Goal: Transaction & Acquisition: Purchase product/service

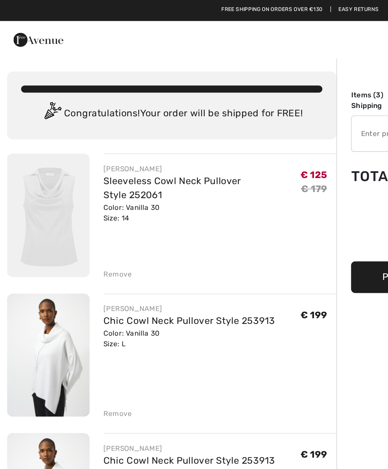
click at [26, 139] on img at bounding box center [31, 139] width 53 height 80
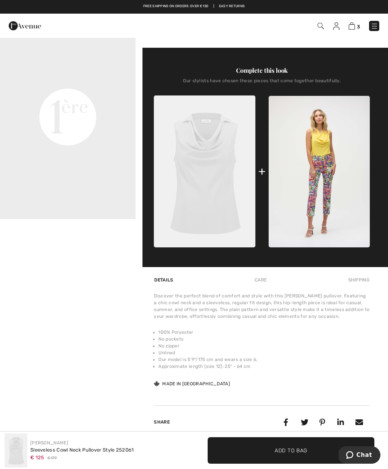
scroll to position [218, 0]
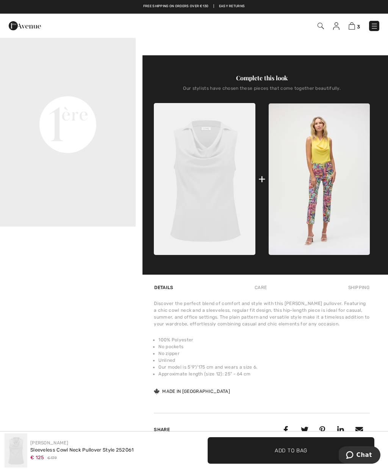
click at [377, 24] on img at bounding box center [374, 26] width 8 height 8
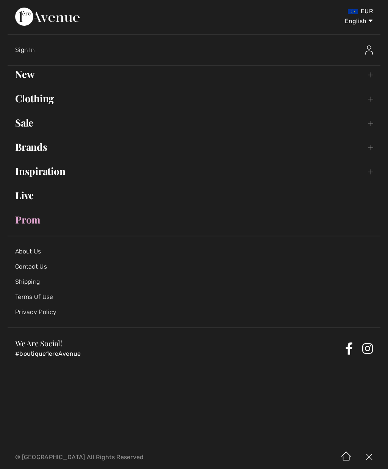
click at [23, 97] on link "Clothing Toggle submenu" at bounding box center [194, 98] width 373 height 17
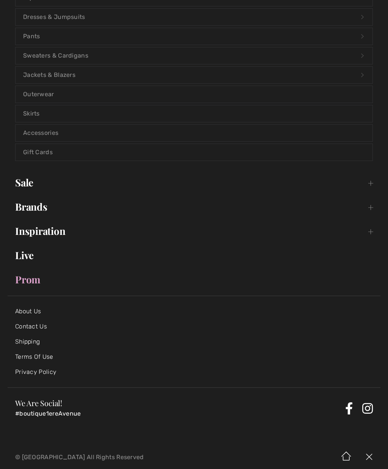
scroll to position [140, 0]
click at [20, 179] on link "Sale Toggle submenu" at bounding box center [194, 183] width 373 height 17
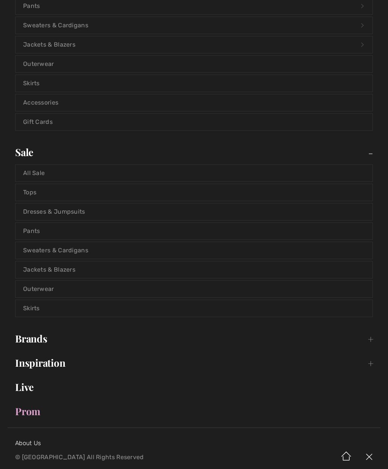
scroll to position [176, 0]
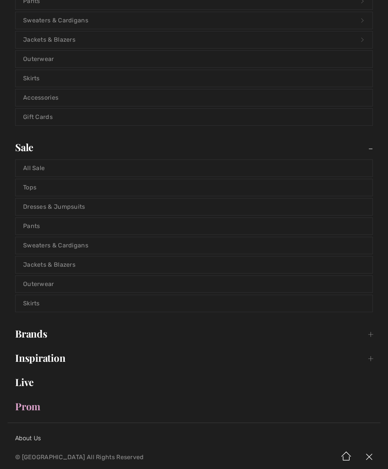
click at [28, 167] on link "All Sale" at bounding box center [194, 168] width 357 height 17
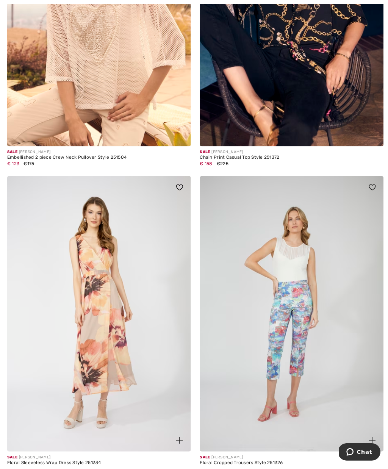
scroll to position [2871, 0]
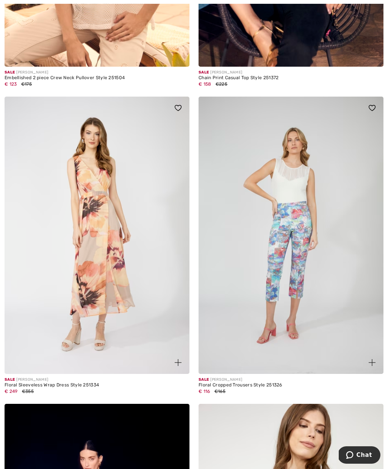
click at [89, 216] on img at bounding box center [97, 235] width 185 height 277
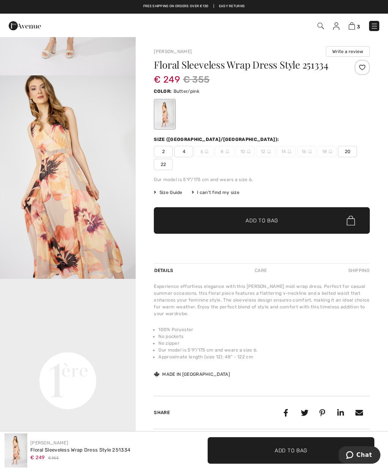
scroll to position [212, 0]
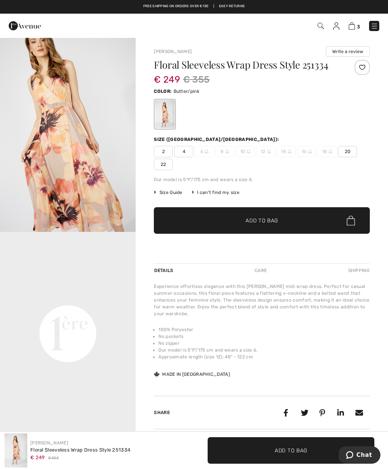
click at [275, 445] on span "✔ Added to Bag Add to Bag" at bounding box center [290, 450] width 167 height 27
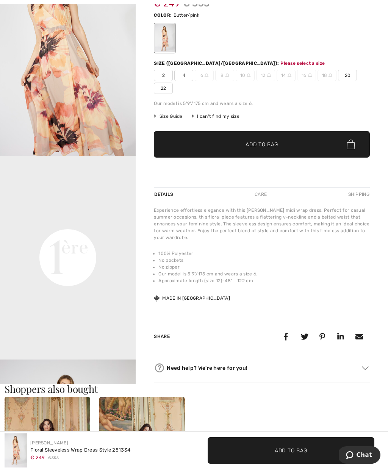
scroll to position [81, 0]
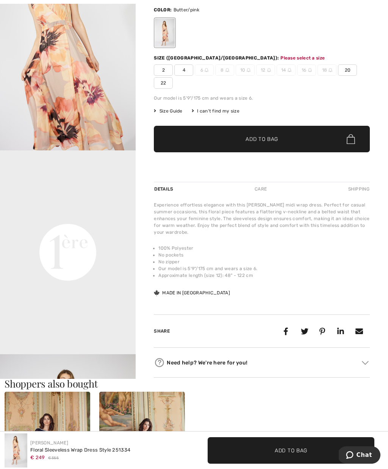
click at [282, 454] on span "✔ Added to Bag Add to Bag" at bounding box center [290, 450] width 167 height 27
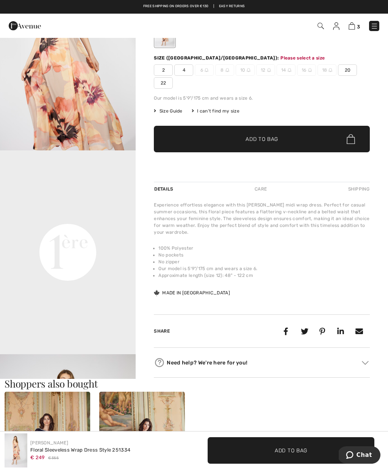
click at [181, 69] on span "4" at bounding box center [183, 69] width 19 height 11
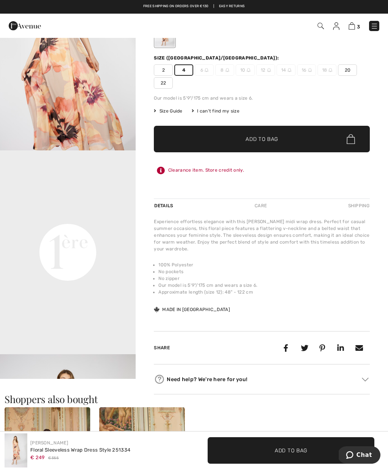
click at [282, 449] on span "Add to Bag" at bounding box center [290, 450] width 33 height 8
click at [17, 218] on video "Your browser does not support the video tag." at bounding box center [68, 184] width 136 height 68
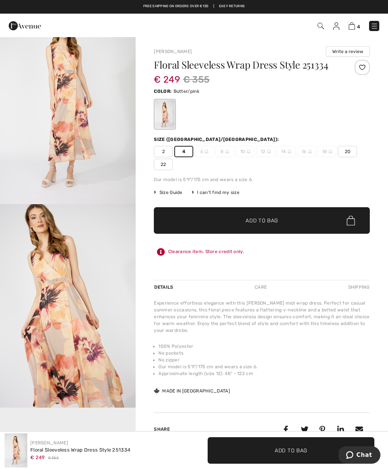
scroll to position [0, 0]
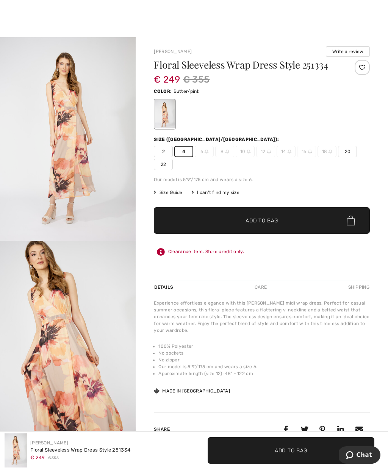
click at [350, 49] on button "Write a review" at bounding box center [348, 51] width 44 height 11
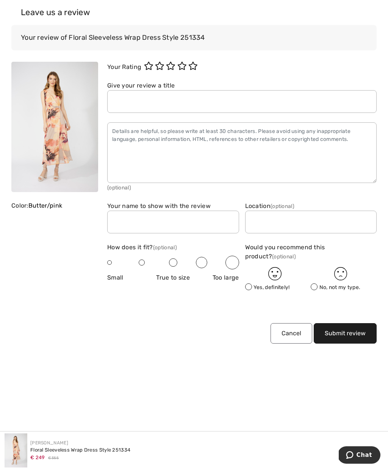
scroll to position [1003, 0]
click at [39, 379] on div "Leave us a review Your review of Floral Sleeveless Wrap Dress Style 251334 Rati…" at bounding box center [194, 234] width 388 height 469
click at [24, 14] on h3 "Leave us a review" at bounding box center [193, 12] width 365 height 25
click at [56, 15] on h3 "Leave us a review" at bounding box center [193, 12] width 365 height 25
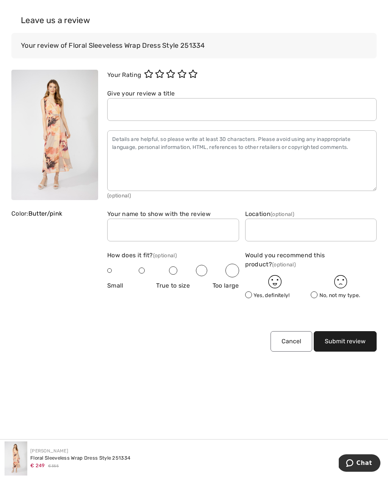
scroll to position [1000, 0]
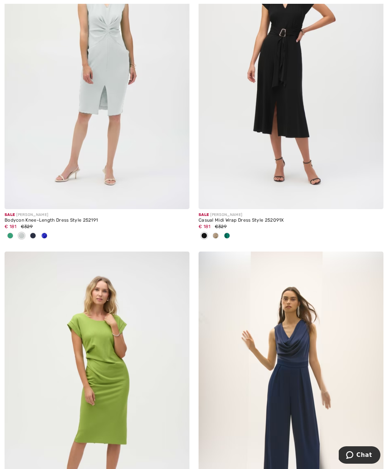
scroll to position [2742, 0]
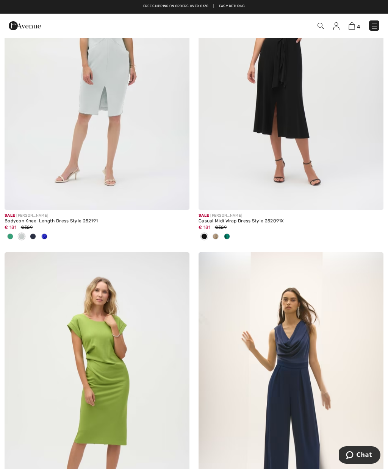
click at [228, 233] on span at bounding box center [227, 236] width 6 height 6
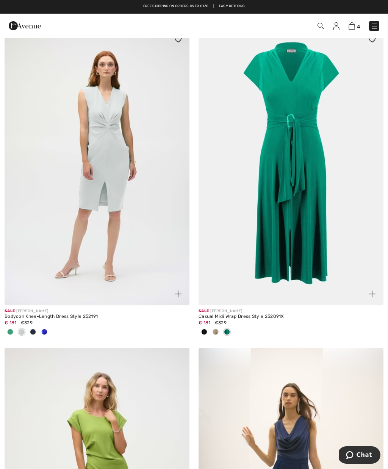
scroll to position [2645, 0]
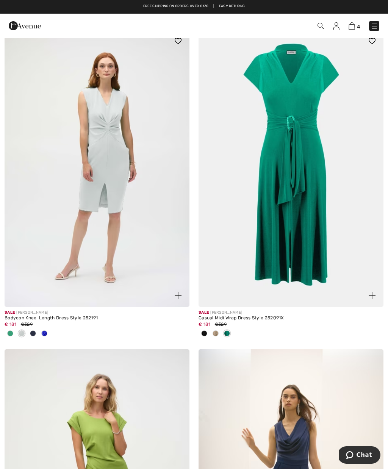
click at [217, 327] on div at bounding box center [215, 333] width 11 height 12
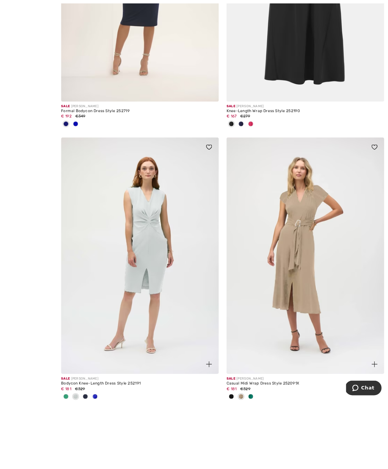
scroll to position [2610, 0]
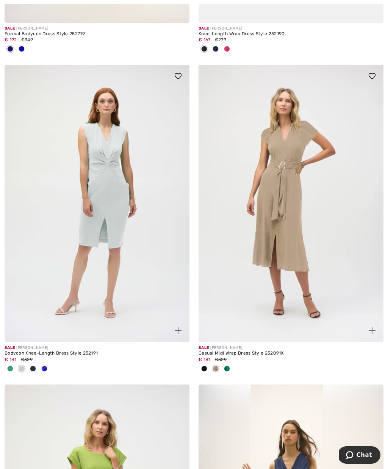
click at [229, 365] on span at bounding box center [227, 368] width 6 height 6
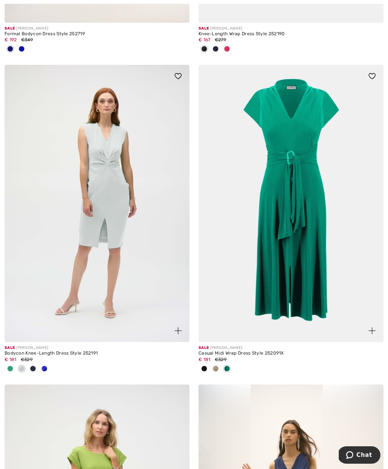
click at [302, 218] on img at bounding box center [290, 203] width 185 height 277
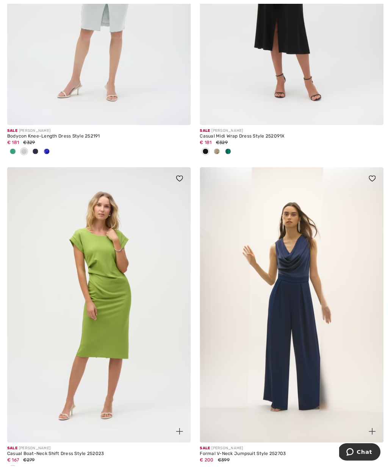
scroll to position [2883, 0]
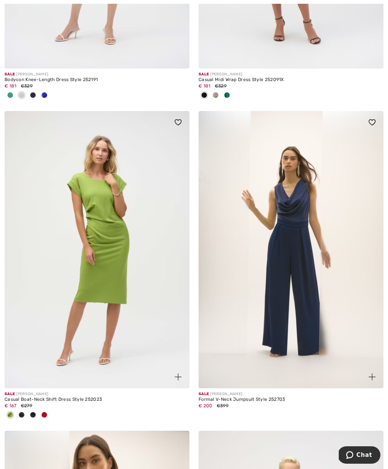
click at [90, 251] on img at bounding box center [97, 249] width 185 height 277
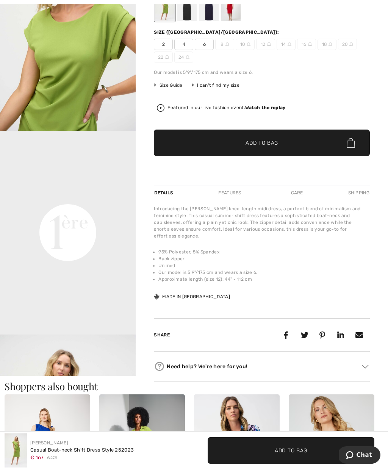
scroll to position [222, 0]
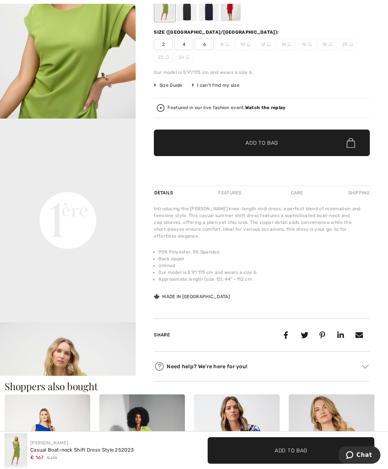
click at [9, 373] on img "3 / 5" at bounding box center [68, 423] width 136 height 203
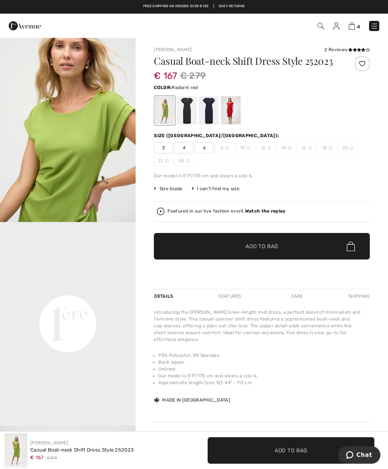
click at [232, 106] on div at bounding box center [231, 110] width 20 height 28
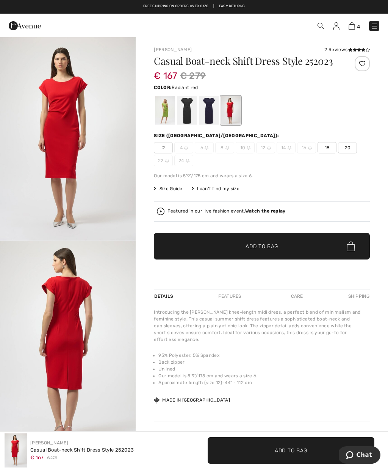
click at [9, 188] on img "1 / 2" at bounding box center [68, 138] width 136 height 203
click at [207, 107] on div at bounding box center [209, 110] width 20 height 28
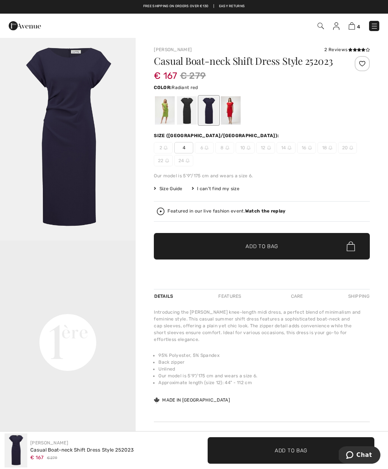
click at [235, 107] on div at bounding box center [231, 110] width 20 height 28
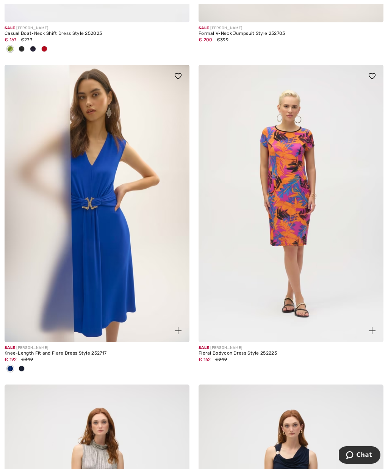
scroll to position [3249, 0]
click at [82, 231] on img at bounding box center [97, 202] width 185 height 277
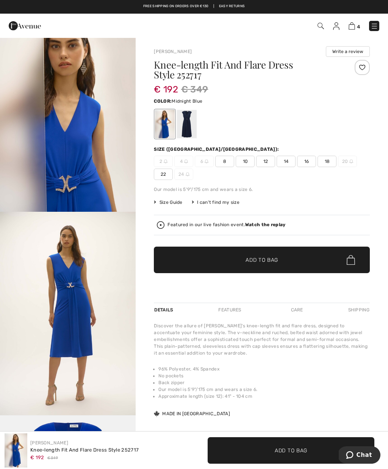
click at [190, 125] on div at bounding box center [187, 124] width 20 height 28
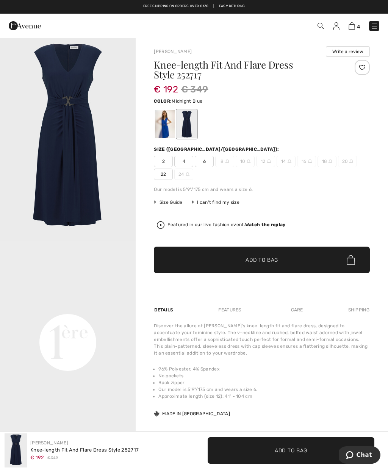
click at [17, 196] on img "1 / 1" at bounding box center [68, 139] width 136 height 204
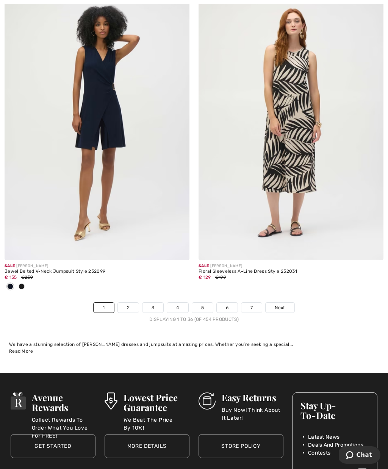
scroll to position [5635, 0]
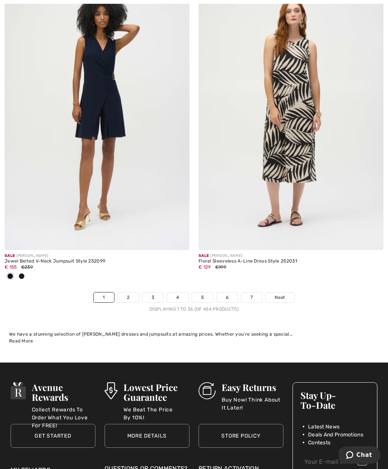
click at [283, 292] on link "Next" at bounding box center [279, 297] width 28 height 10
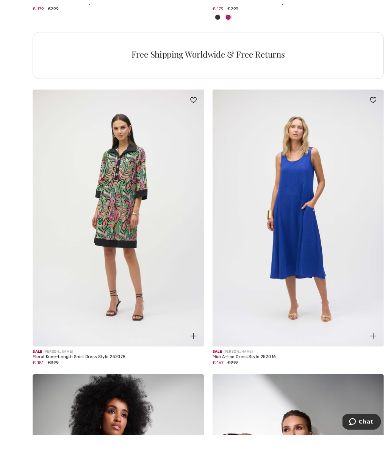
scroll to position [1990, 0]
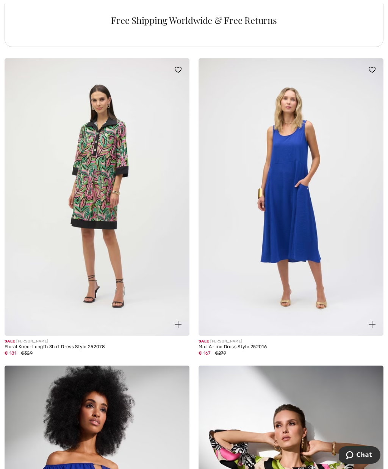
click at [293, 229] on img at bounding box center [290, 196] width 185 height 277
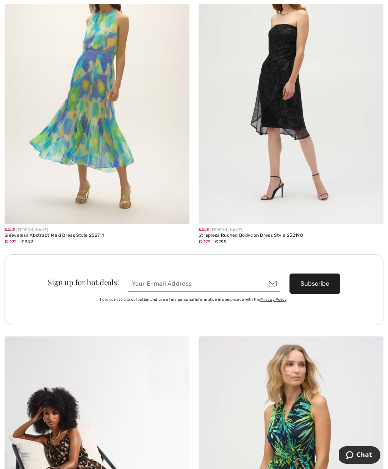
scroll to position [3641, 0]
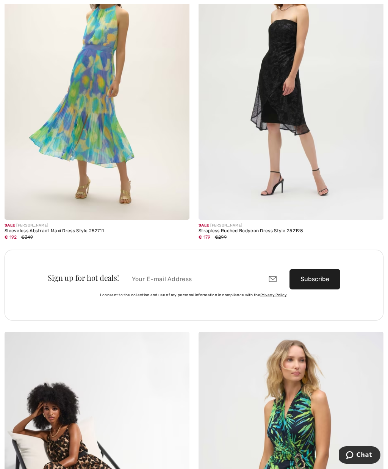
click at [83, 137] on img at bounding box center [97, 80] width 185 height 277
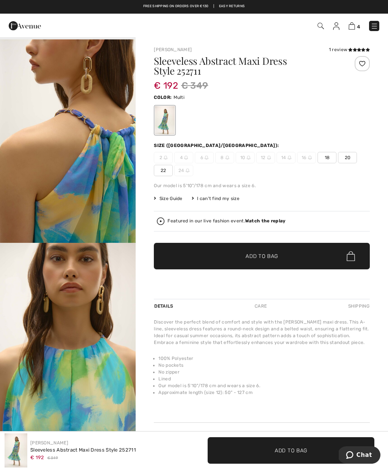
scroll to position [605, 0]
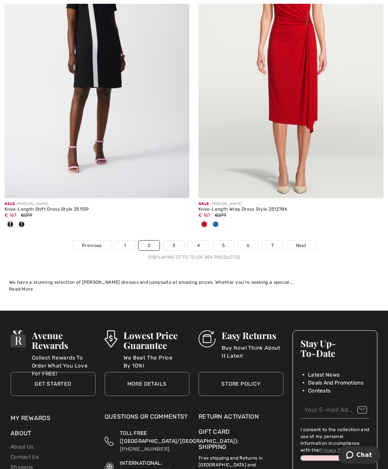
scroll to position [5627, 0]
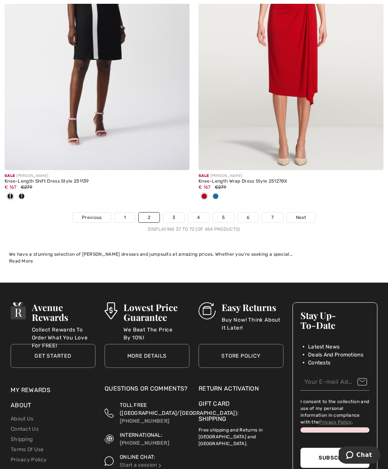
click at [303, 214] on span "Next" at bounding box center [301, 217] width 10 height 7
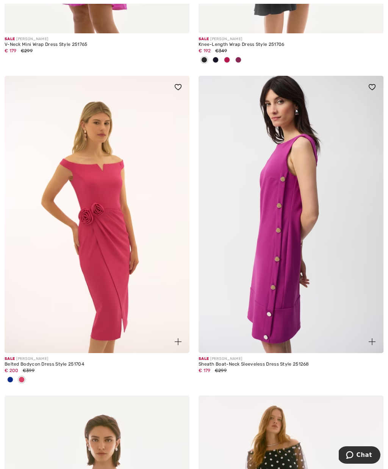
scroll to position [3276, 0]
click at [290, 211] on img at bounding box center [290, 213] width 185 height 277
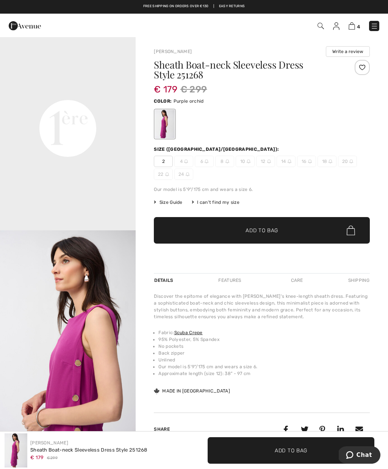
scroll to position [393, 0]
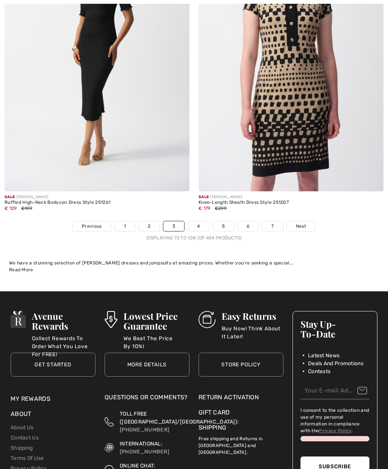
scroll to position [5747, 0]
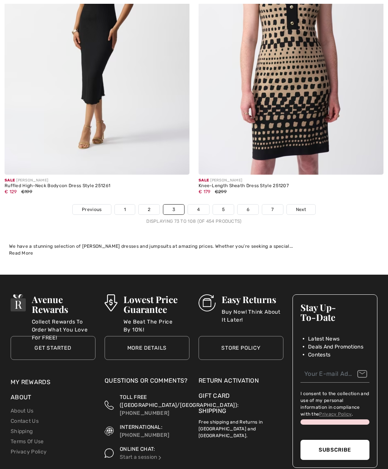
click at [305, 206] on span "Next" at bounding box center [301, 209] width 10 height 7
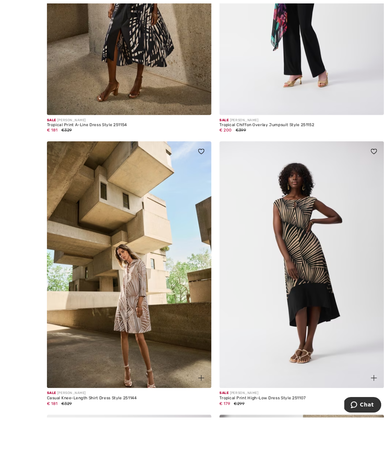
scroll to position [937, 0]
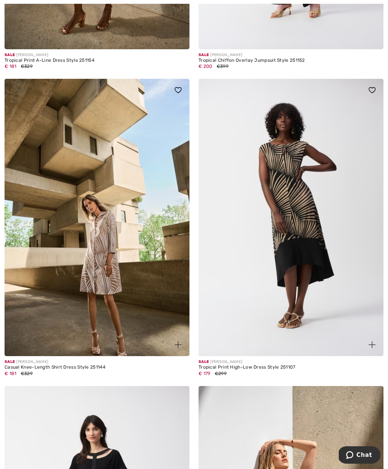
click at [277, 225] on img at bounding box center [290, 217] width 185 height 277
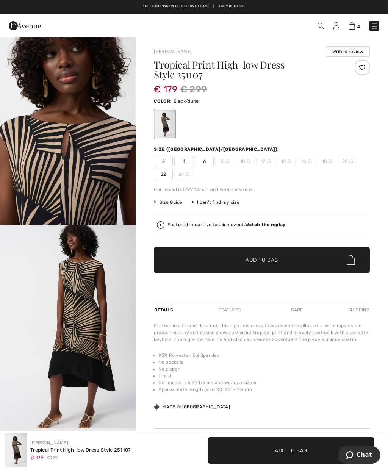
scroll to position [625, 0]
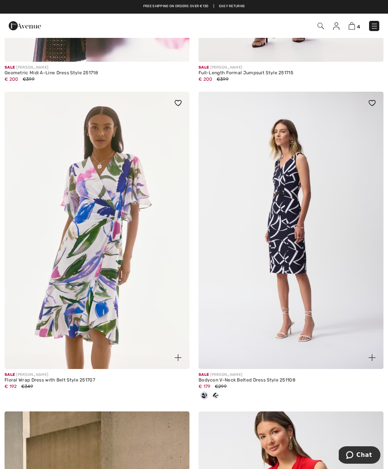
scroll to position [2852, 0]
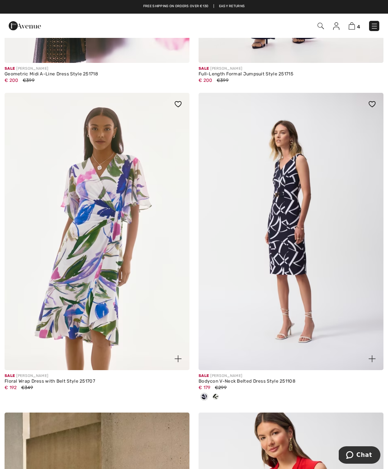
click at [75, 253] on img at bounding box center [97, 231] width 185 height 277
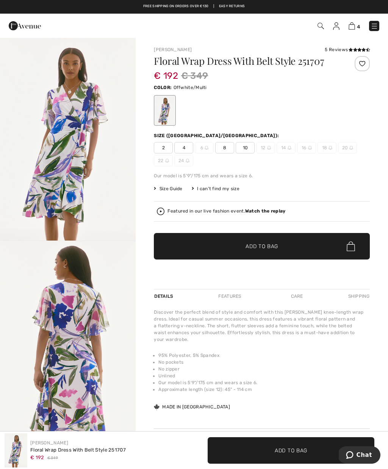
click at [58, 148] on img "1 / 5" at bounding box center [68, 138] width 136 height 203
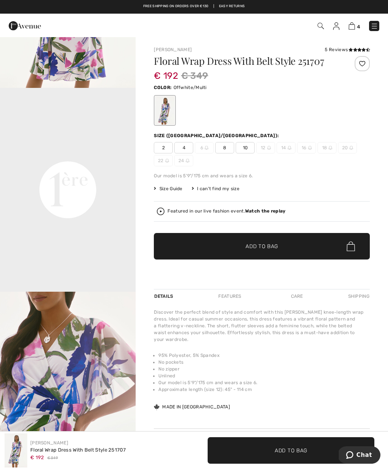
scroll to position [368, 0]
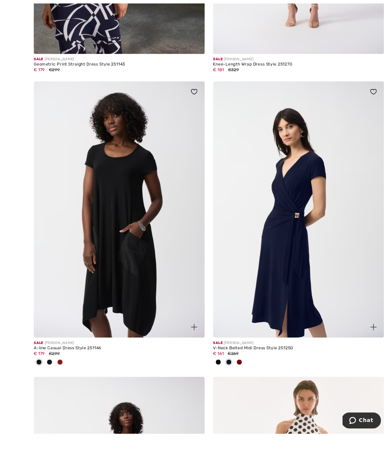
scroll to position [4238, 0]
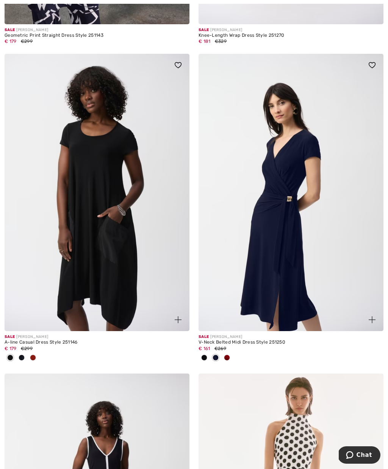
click at [232, 352] on div at bounding box center [290, 358] width 185 height 12
click at [231, 352] on div at bounding box center [226, 358] width 11 height 12
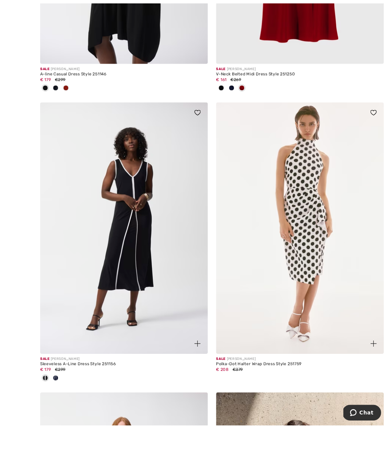
scroll to position [4499, 0]
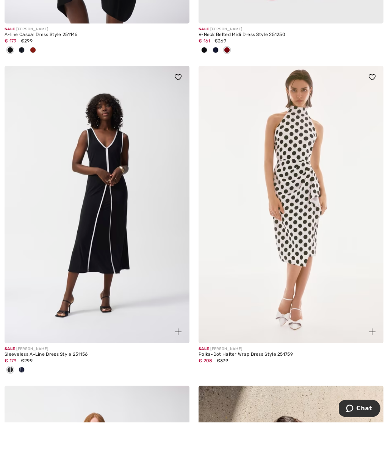
click at [81, 215] on img at bounding box center [97, 250] width 185 height 277
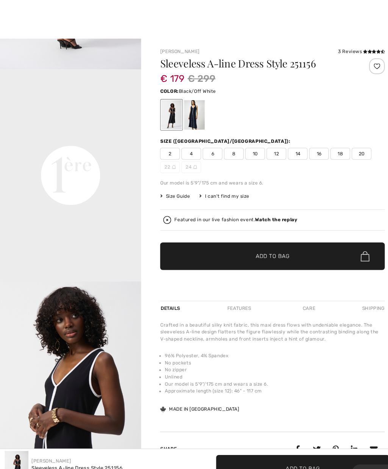
scroll to position [378, 0]
click at [192, 110] on div at bounding box center [187, 110] width 20 height 28
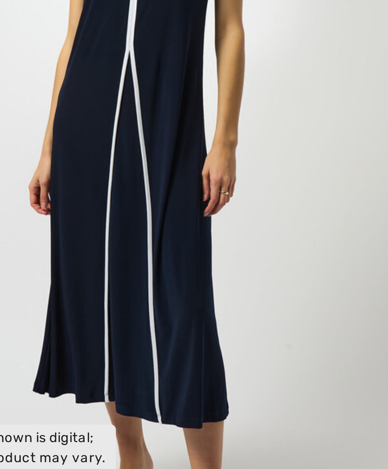
scroll to position [4, 0]
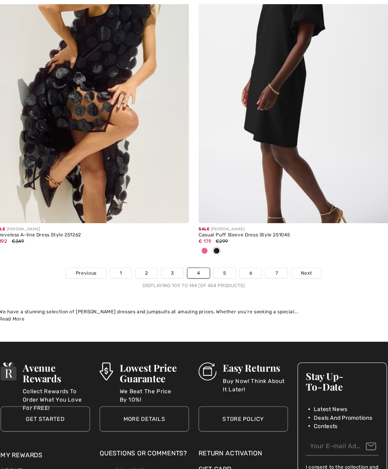
scroll to position [5635, 0]
click at [296, 256] on span "Next" at bounding box center [301, 259] width 10 height 7
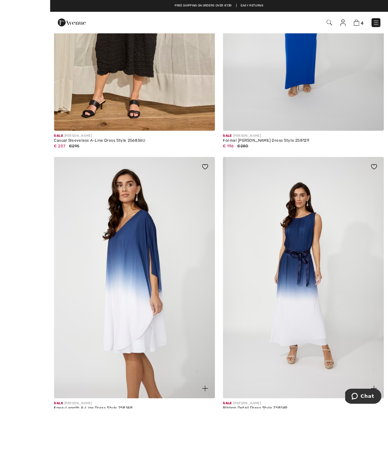
scroll to position [5100, 0]
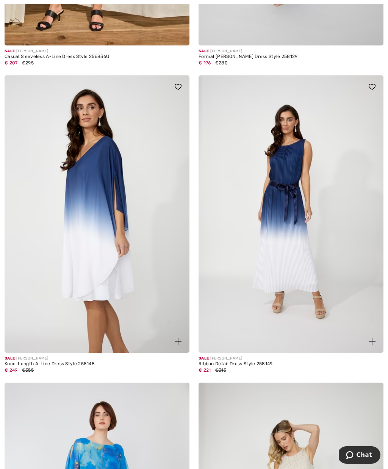
click at [307, 243] on img at bounding box center [290, 213] width 185 height 277
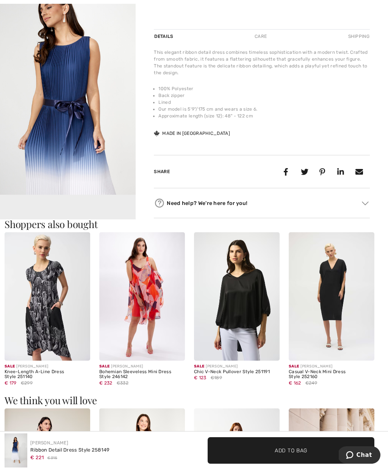
scroll to position [257, 0]
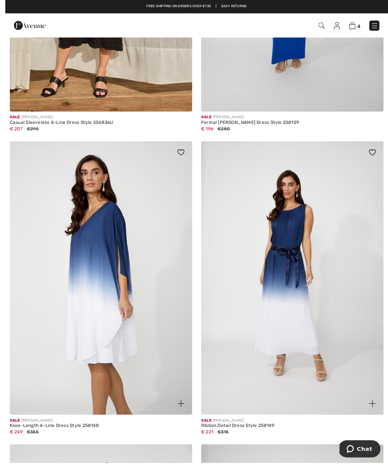
scroll to position [5095, 0]
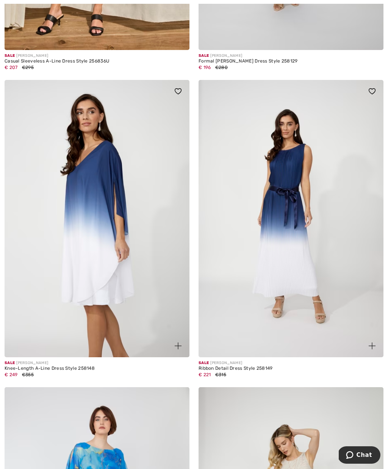
click at [59, 280] on img at bounding box center [97, 218] width 185 height 277
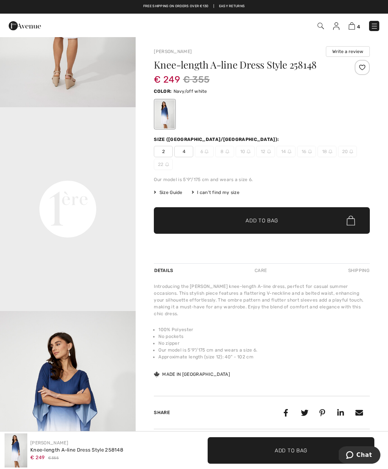
scroll to position [366, 0]
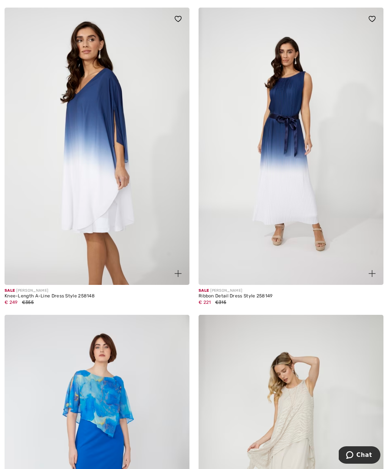
scroll to position [5149, 0]
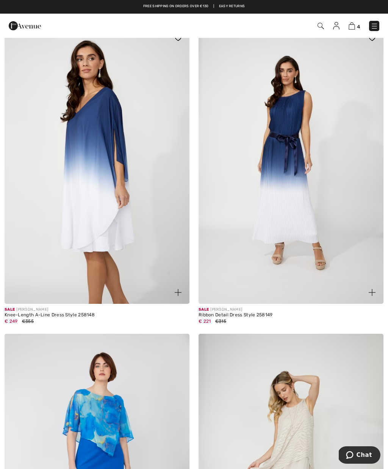
click at [299, 165] on img at bounding box center [290, 165] width 185 height 277
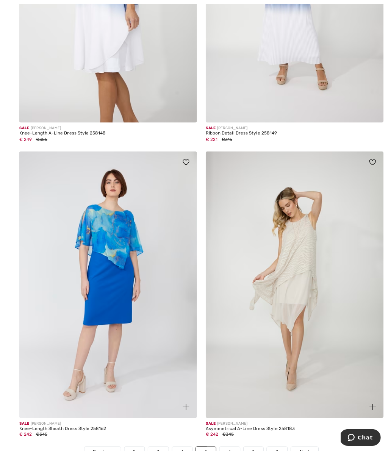
scroll to position [5360, 0]
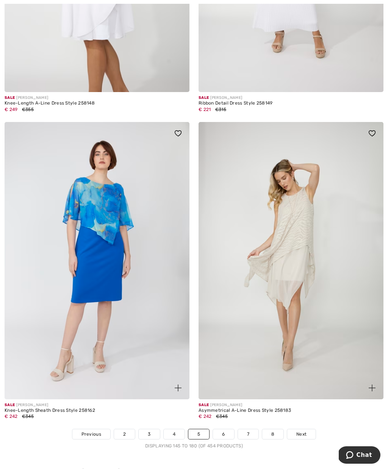
click at [301, 429] on link "Next" at bounding box center [301, 434] width 28 height 10
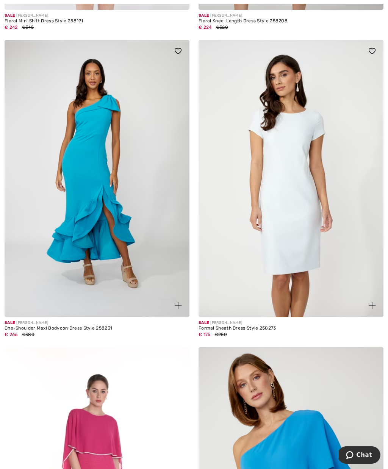
scroll to position [366, 0]
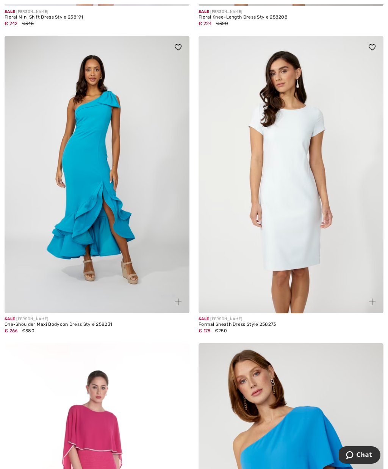
click at [80, 184] on img at bounding box center [97, 174] width 185 height 277
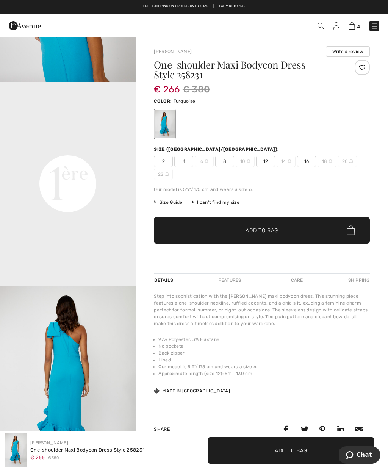
scroll to position [334, 0]
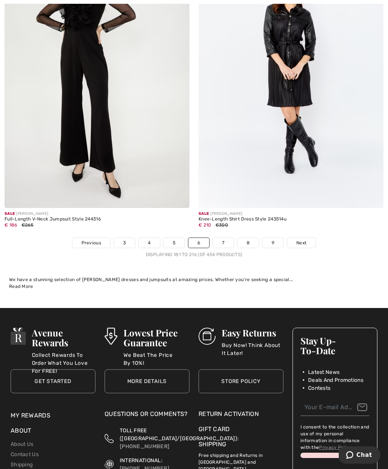
scroll to position [5597, 0]
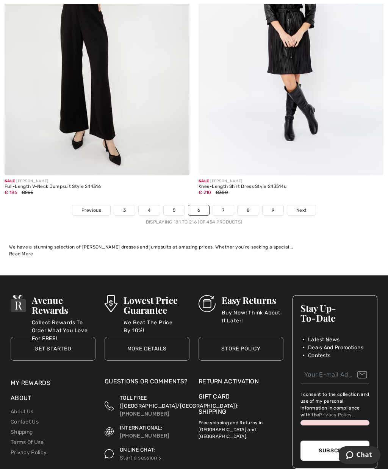
click at [307, 205] on link "Next" at bounding box center [301, 210] width 28 height 10
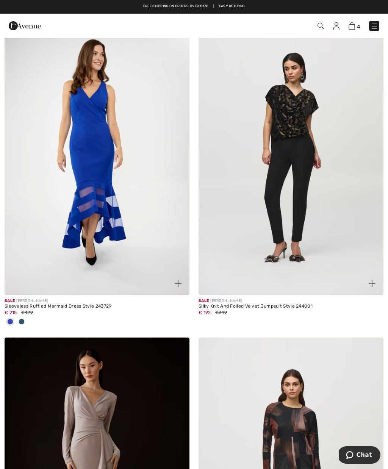
scroll to position [2013, 0]
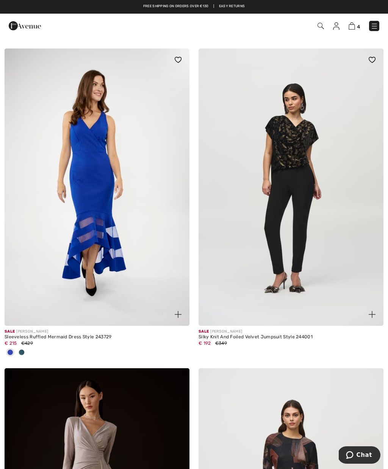
click at [84, 180] on img at bounding box center [97, 186] width 185 height 277
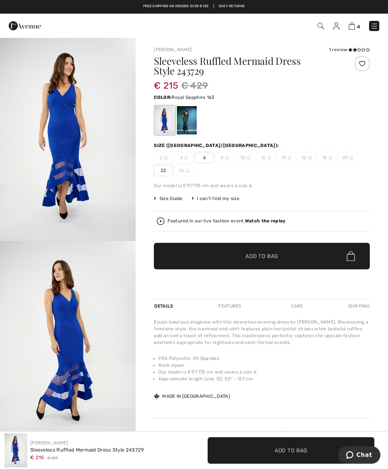
click at [167, 199] on span "Size Guide" at bounding box center [168, 198] width 28 height 7
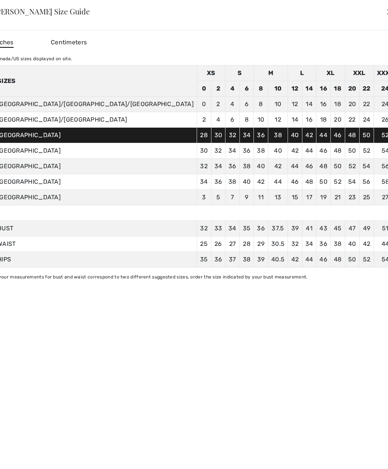
click at [386, 13] on div "✕" at bounding box center [390, 11] width 8 height 16
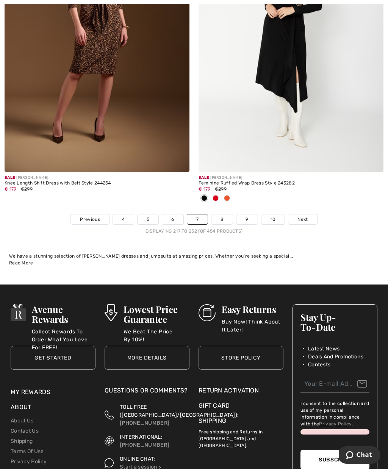
scroll to position [5764, 0]
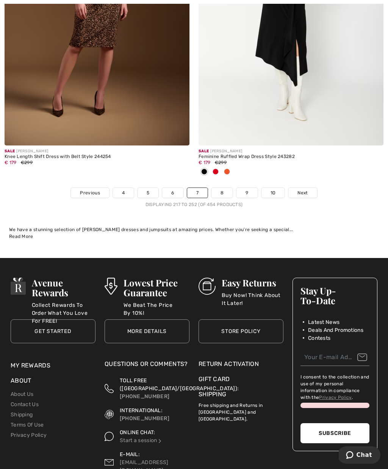
click at [304, 189] on span "Next" at bounding box center [302, 192] width 10 height 7
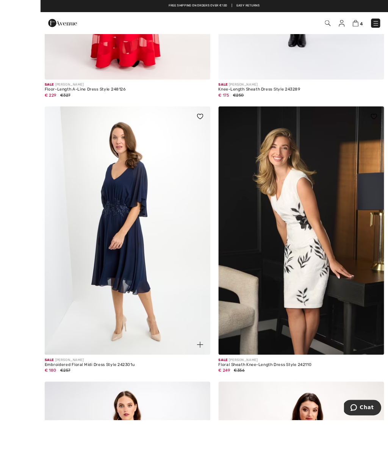
scroll to position [4506, 0]
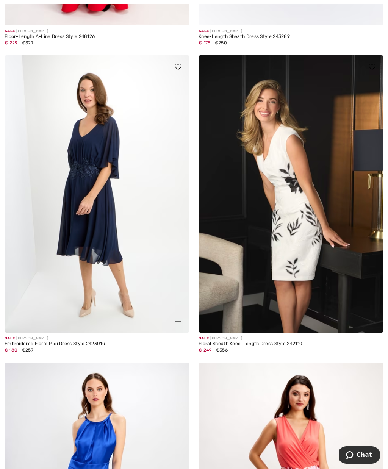
click at [300, 213] on img at bounding box center [290, 193] width 185 height 277
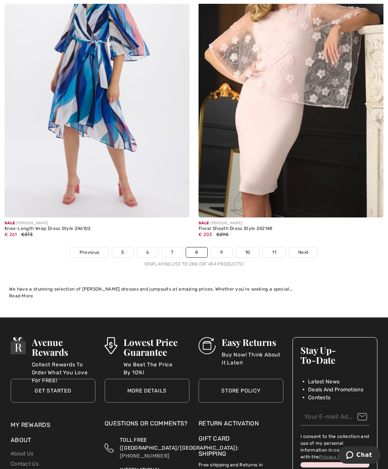
scroll to position [5544, 0]
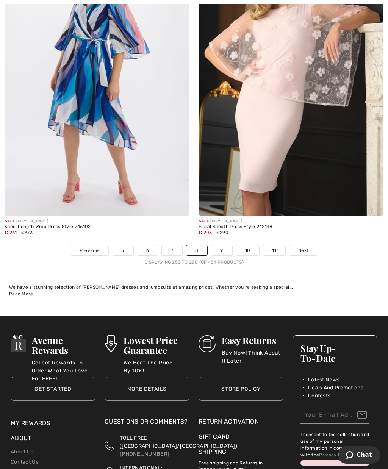
click at [301, 247] on span "Next" at bounding box center [303, 250] width 10 height 7
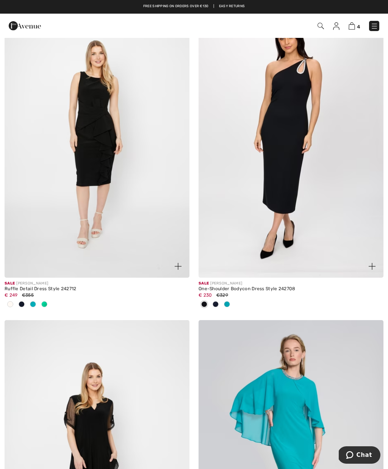
scroll to position [2003, 0]
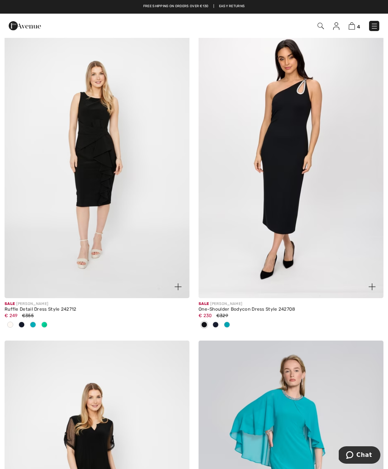
click at [45, 323] on span at bounding box center [44, 324] width 6 height 6
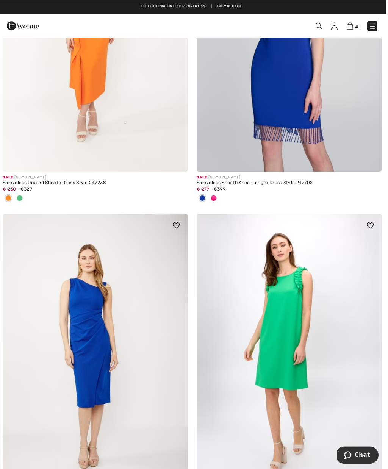
scroll to position [3467, 0]
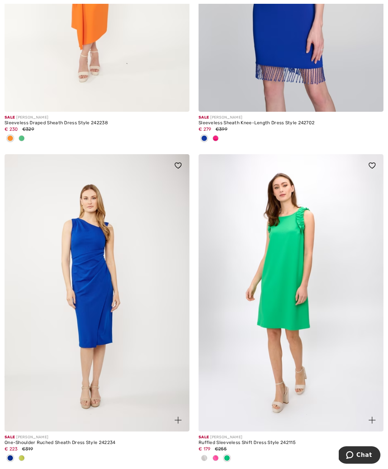
click at [75, 325] on img at bounding box center [97, 292] width 185 height 277
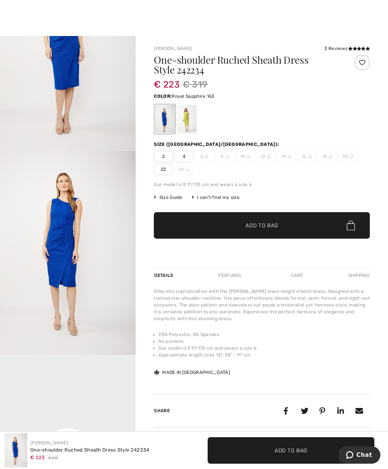
scroll to position [87, 0]
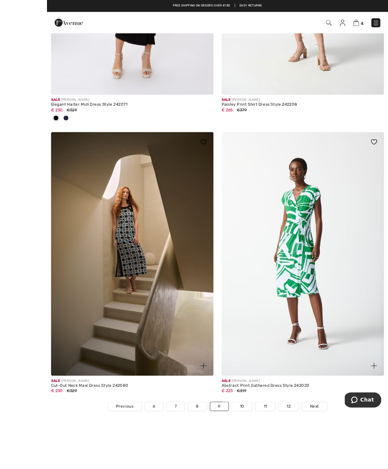
scroll to position [5538, 0]
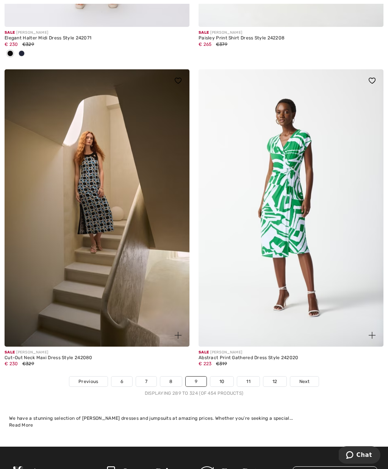
click at [304, 378] on span "Next" at bounding box center [304, 381] width 10 height 7
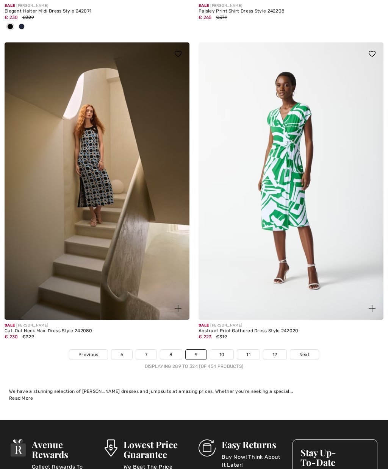
click at [292, 184] on img at bounding box center [290, 180] width 185 height 277
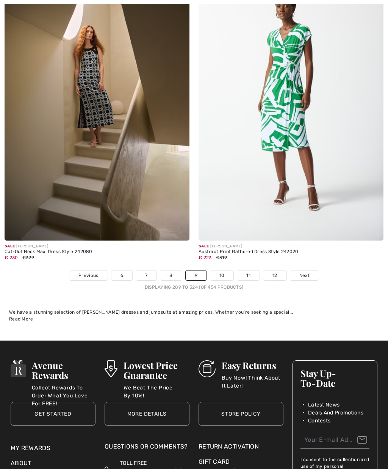
scroll to position [5668, 0]
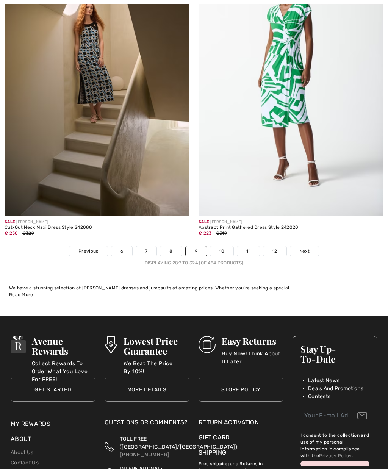
click at [304, 248] on span "Next" at bounding box center [304, 251] width 10 height 7
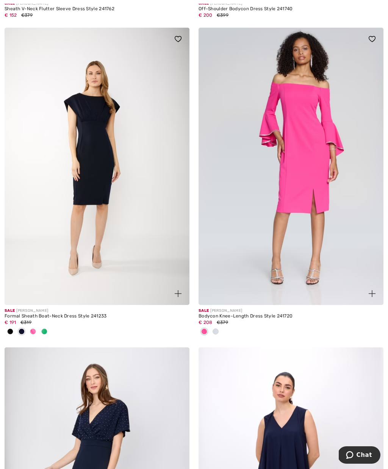
scroll to position [3257, 0]
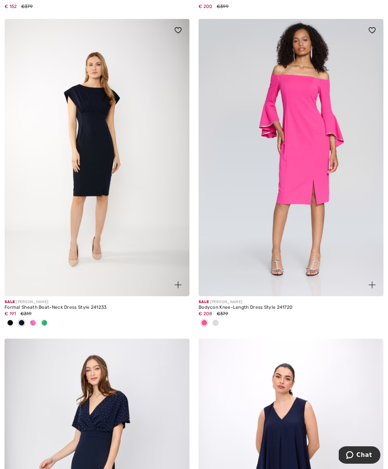
click at [44, 321] on span at bounding box center [44, 323] width 6 height 6
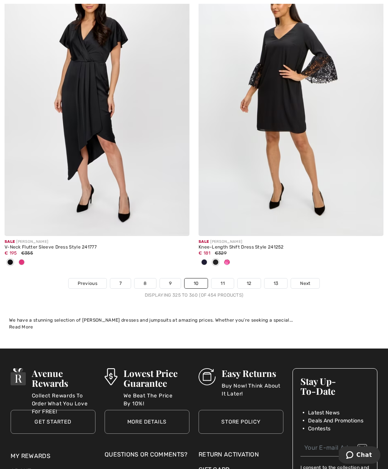
scroll to position [5698, 0]
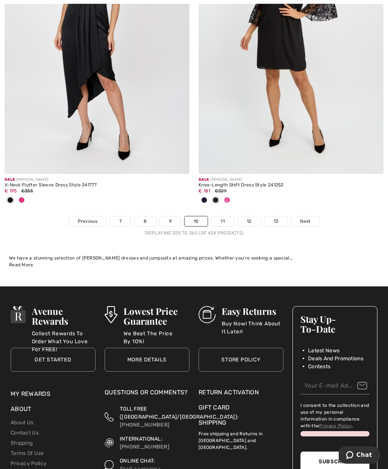
click at [306, 218] on span "Next" at bounding box center [305, 221] width 10 height 7
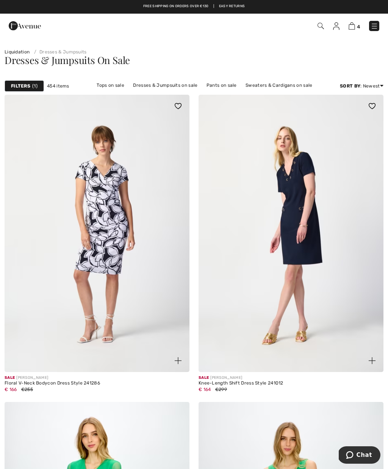
click at [25, 89] on strong "Filters" at bounding box center [20, 86] width 19 height 7
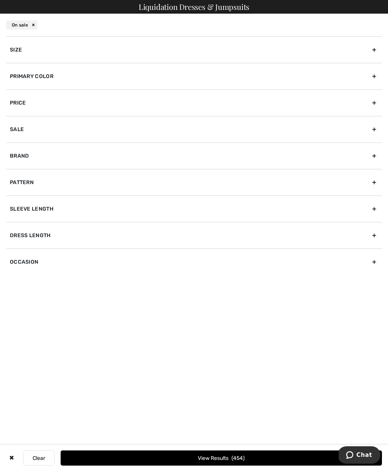
click at [17, 51] on div "Size" at bounding box center [194, 49] width 376 height 27
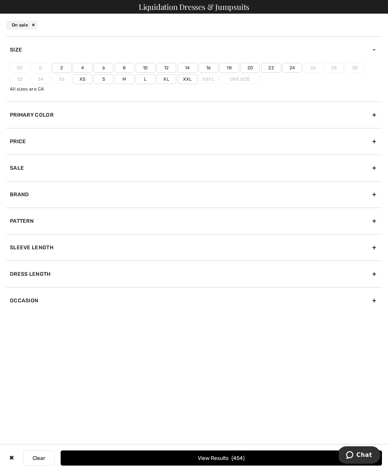
click at [190, 64] on label "14" at bounding box center [188, 68] width 20 height 10
click at [0, 0] on input"] "14" at bounding box center [0, 0] width 0 height 0
click at [211, 65] on label "16" at bounding box center [208, 68] width 20 height 10
click at [0, 0] on input"] "16" at bounding box center [0, 0] width 0 height 0
click at [207, 455] on button "View Results 112" at bounding box center [221, 457] width 321 height 15
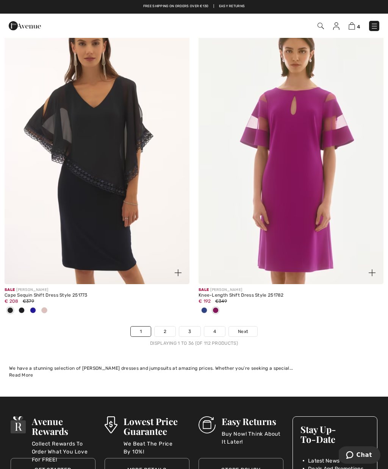
scroll to position [5565, 0]
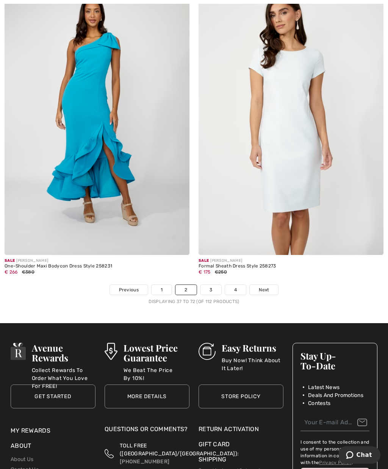
scroll to position [5603, 0]
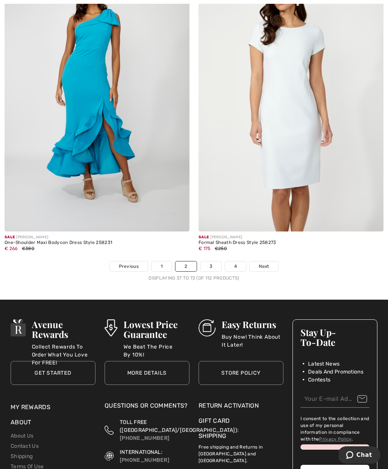
click at [271, 261] on link "Next" at bounding box center [263, 266] width 28 height 10
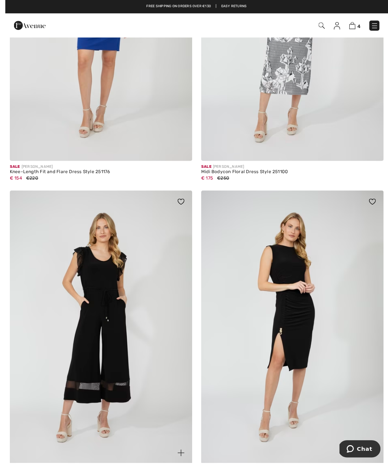
scroll to position [561, 0]
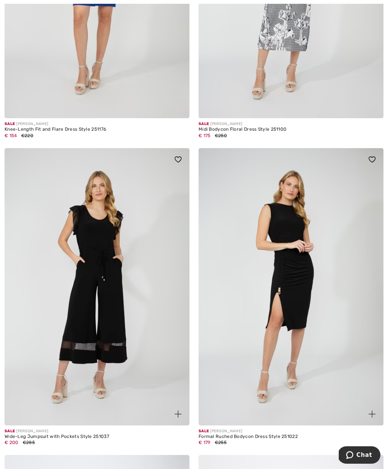
click at [76, 286] on img at bounding box center [97, 286] width 185 height 277
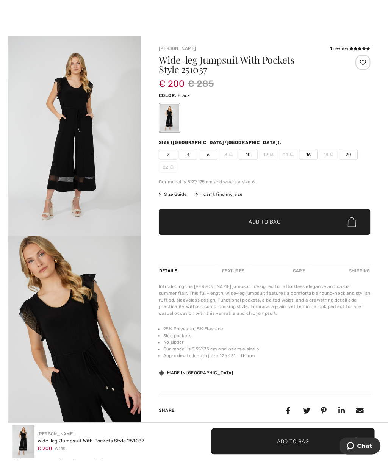
scroll to position [76, 0]
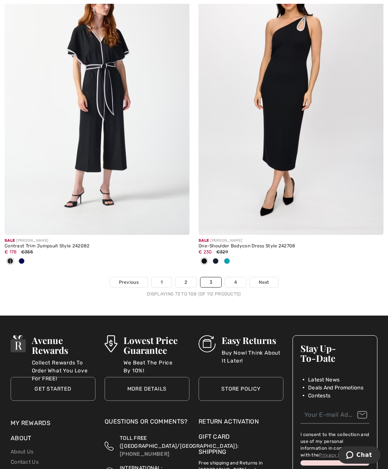
scroll to position [5577, 0]
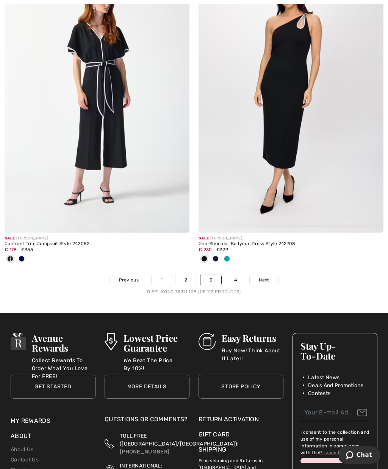
click at [267, 276] on span "Next" at bounding box center [264, 279] width 10 height 7
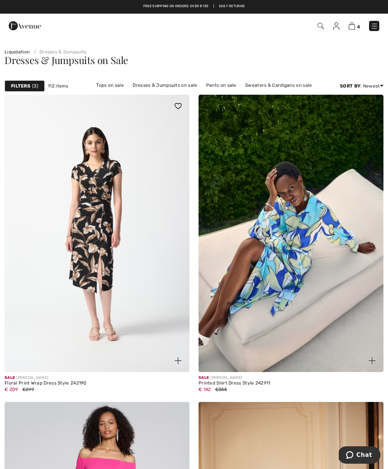
scroll to position [1, 0]
